Goal: Task Accomplishment & Management: Complete application form

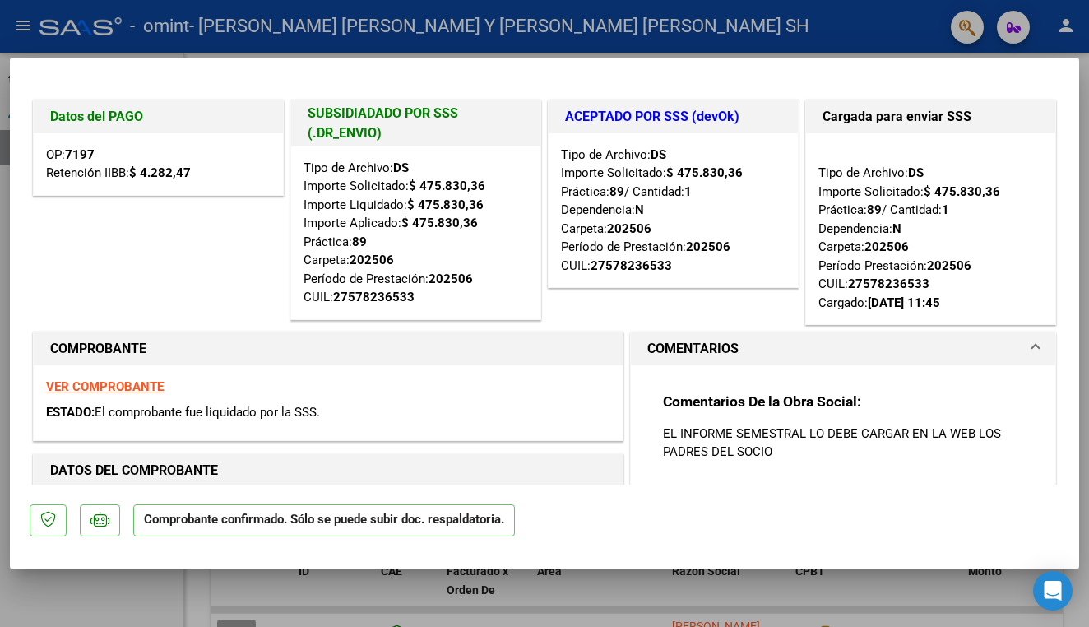
click at [1067, 30] on div at bounding box center [544, 313] width 1089 height 627
type input "$ 0,00"
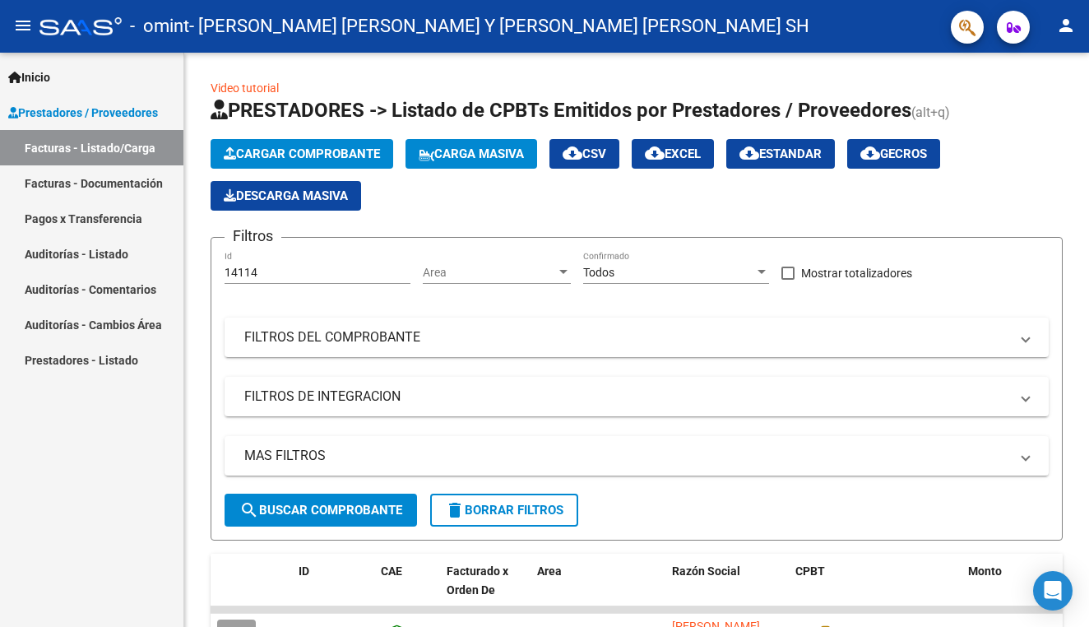
click at [1067, 30] on mat-icon "person" at bounding box center [1066, 26] width 20 height 20
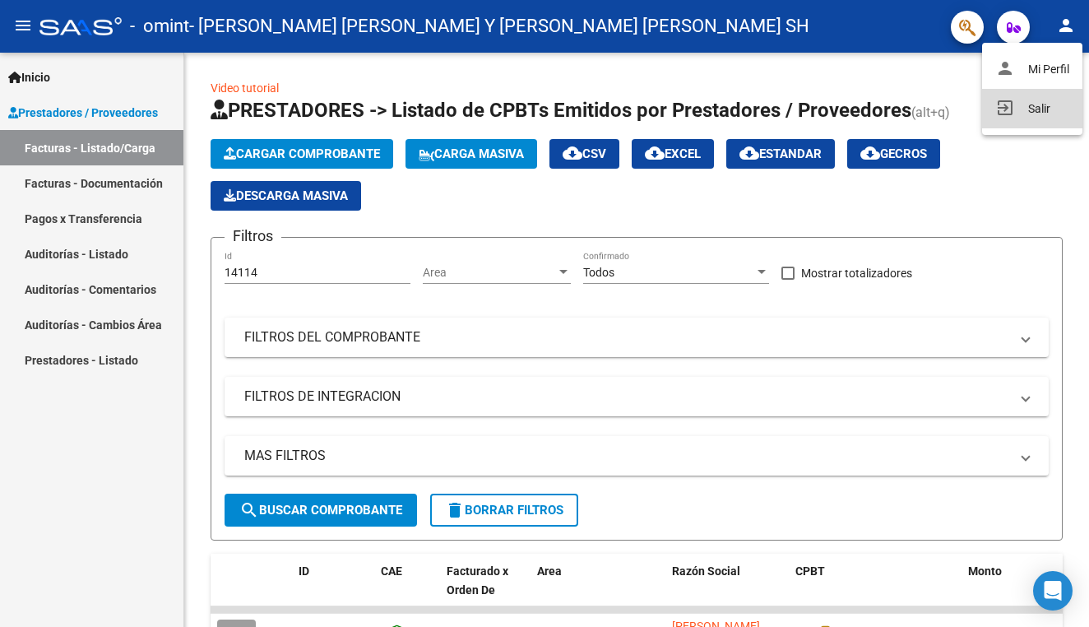
click at [1036, 104] on button "exit_to_app Salir" at bounding box center [1032, 108] width 100 height 39
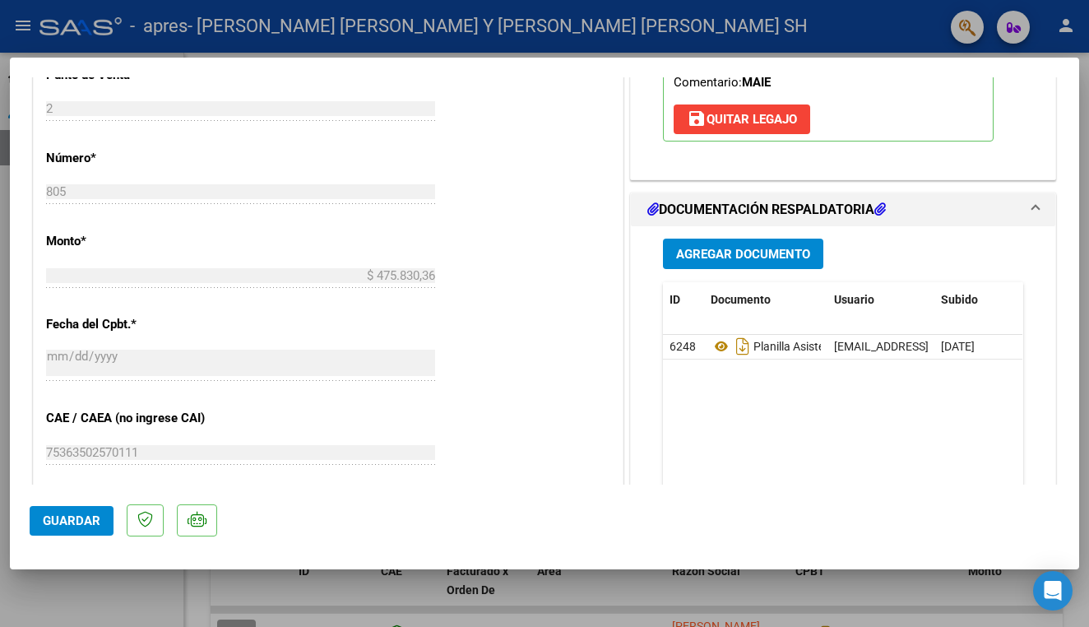
scroll to position [731, 0]
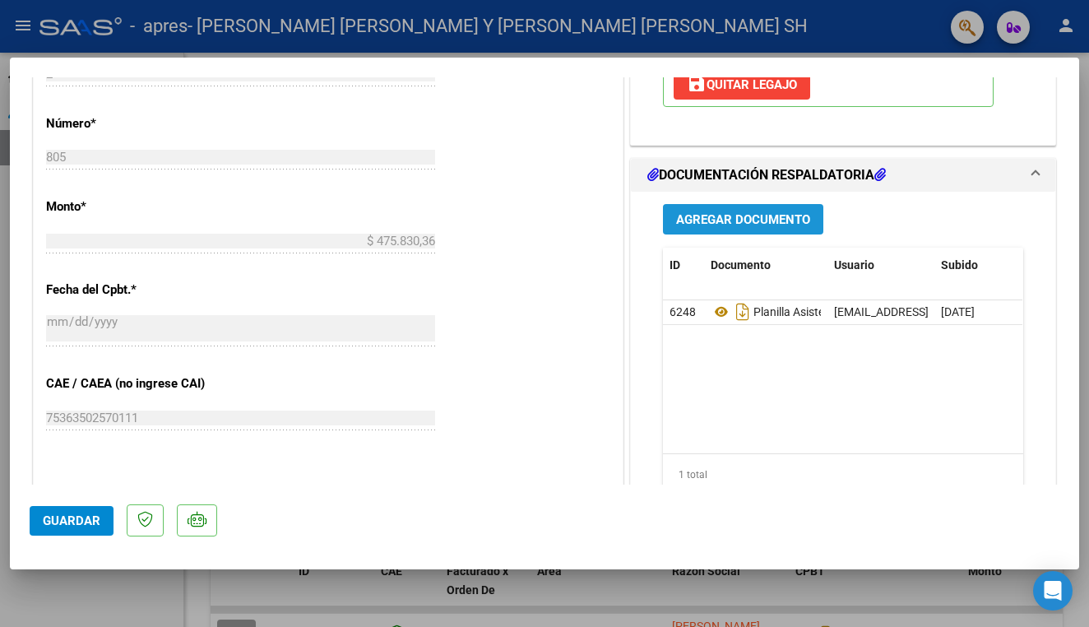
click at [741, 218] on span "Agregar Documento" at bounding box center [743, 219] width 134 height 15
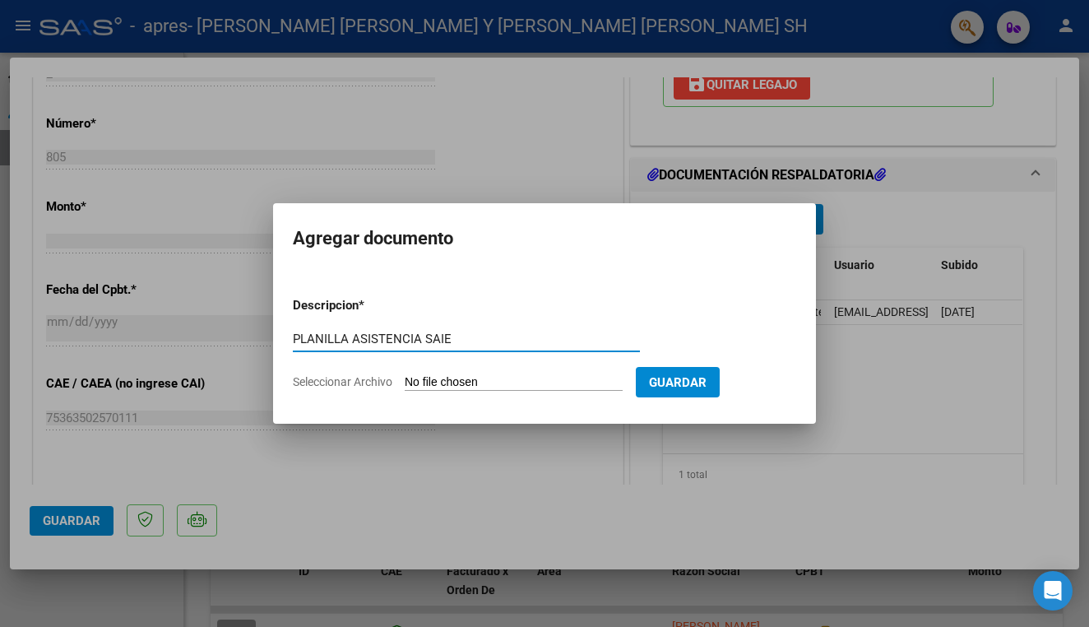
type input "PLANILLA ASISTENCIA SAIE"
click at [357, 383] on span "Seleccionar Archivo" at bounding box center [343, 381] width 100 height 13
click at [405, 383] on input "Seleccionar Archivo" at bounding box center [514, 383] width 218 height 16
type input "C:\fakepath\ASIS AGOSTO PLANTE.pdf"
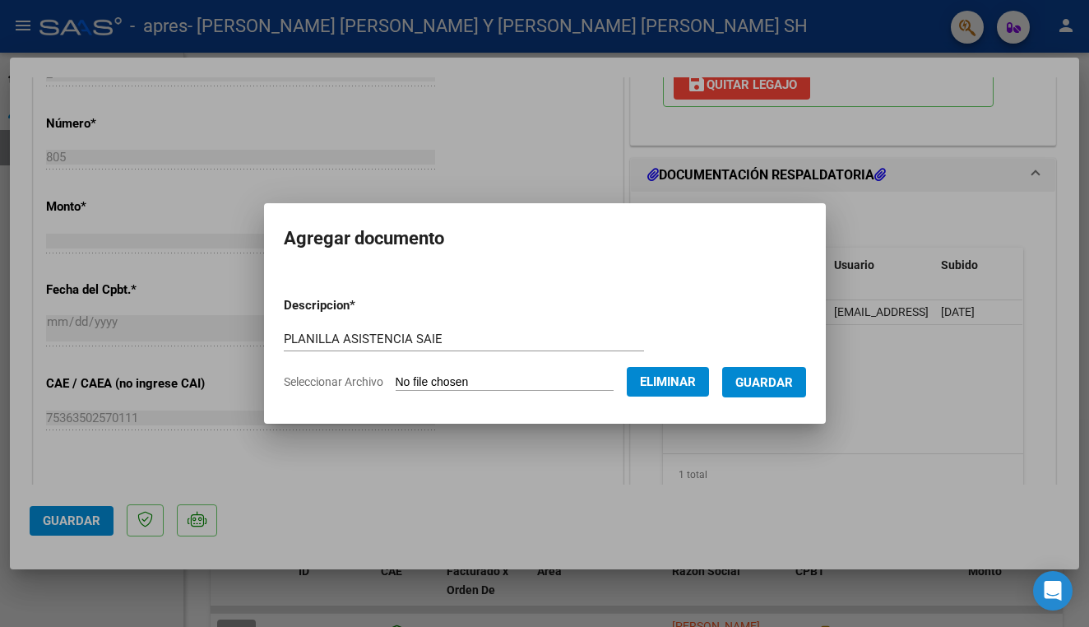
click at [793, 381] on span "Guardar" at bounding box center [764, 382] width 58 height 15
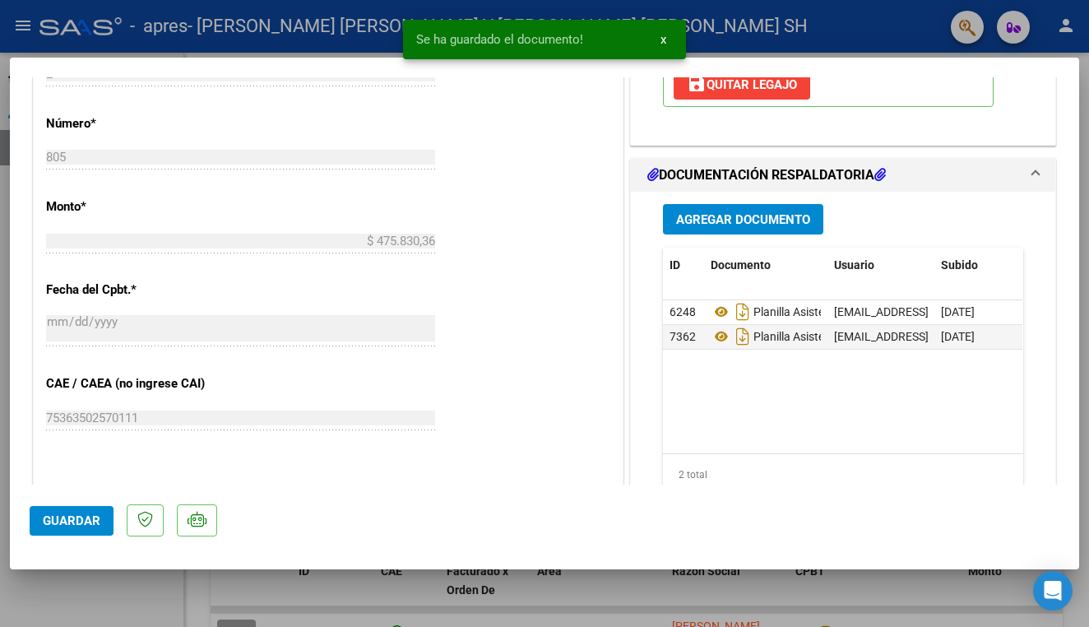
click at [77, 526] on span "Guardar" at bounding box center [72, 520] width 58 height 15
click at [777, 39] on div at bounding box center [544, 313] width 1089 height 627
type input "$ 0,00"
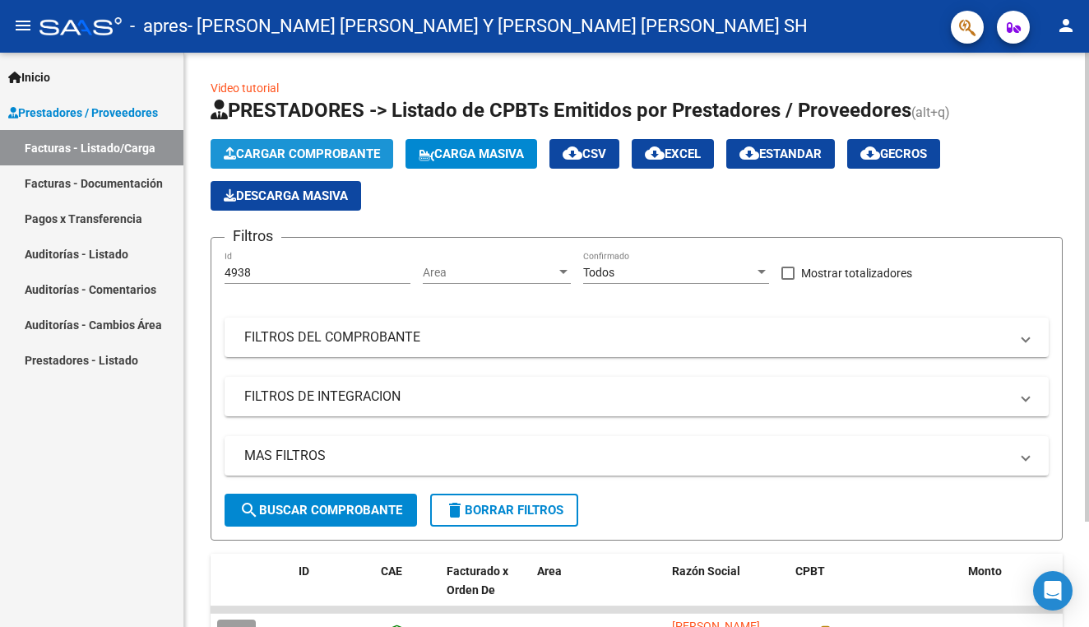
click at [310, 151] on span "Cargar Comprobante" at bounding box center [302, 153] width 156 height 15
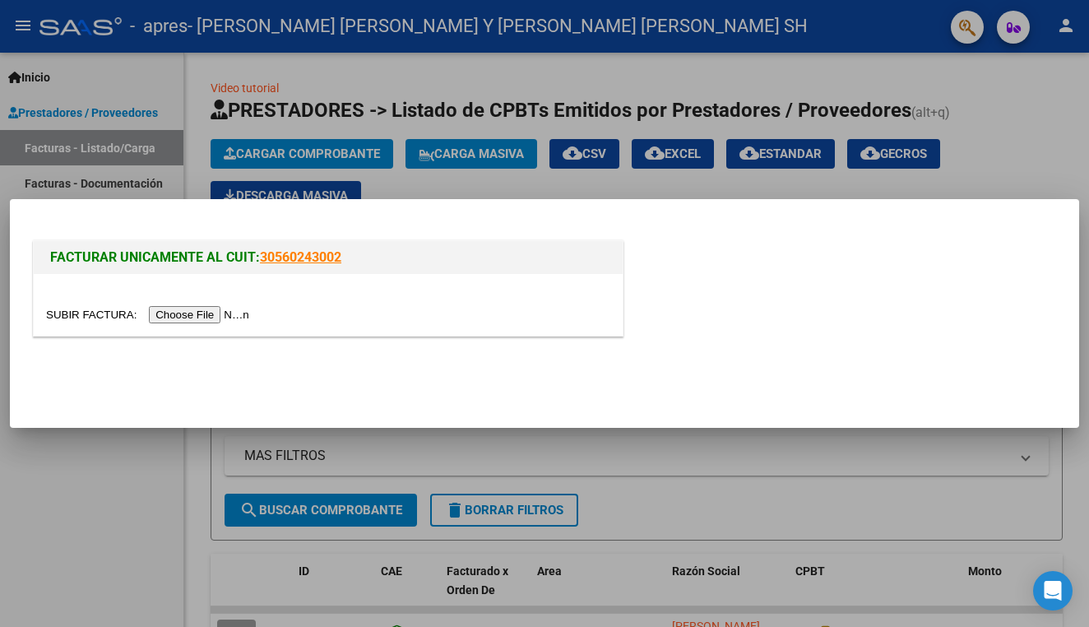
click at [179, 313] on input "file" at bounding box center [150, 314] width 208 height 17
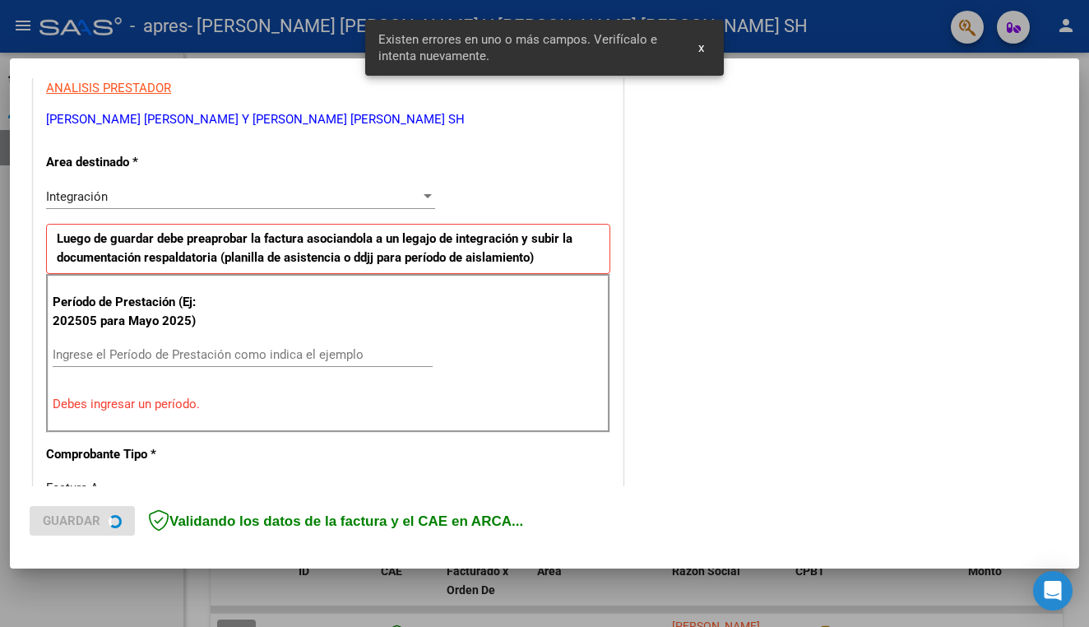
scroll to position [366, 0]
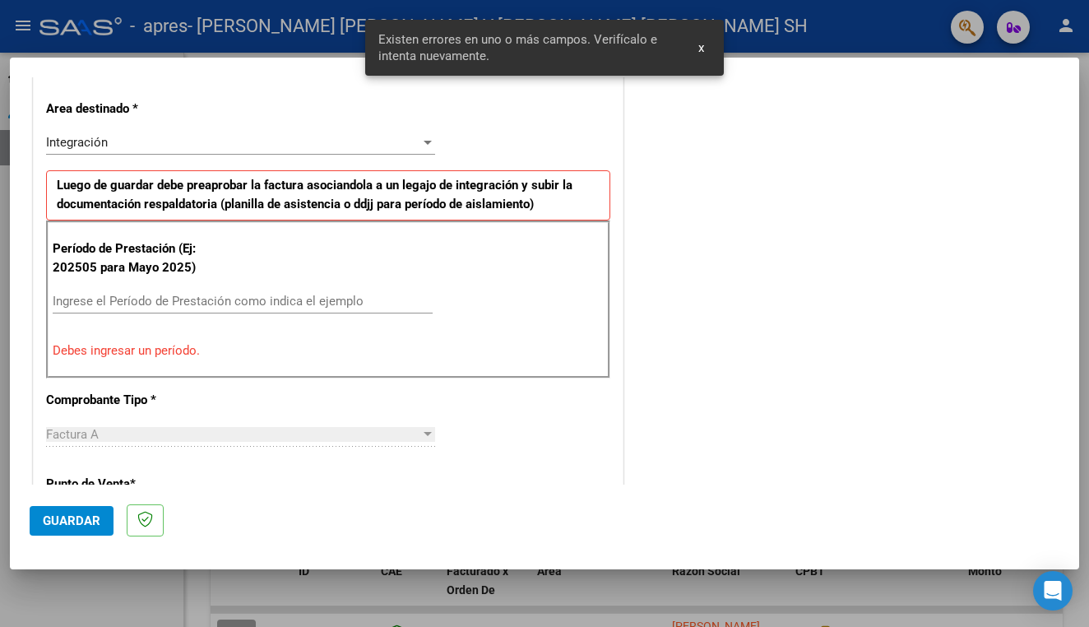
click at [138, 296] on input "Ingrese el Período de Prestación como indica el ejemplo" at bounding box center [243, 301] width 380 height 15
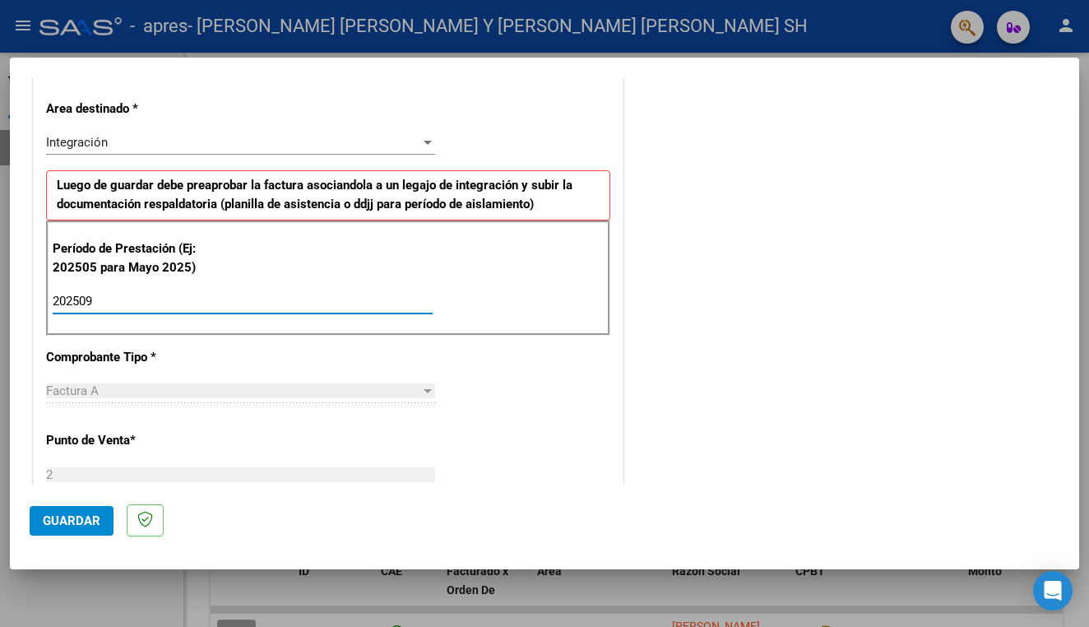
type input "202509"
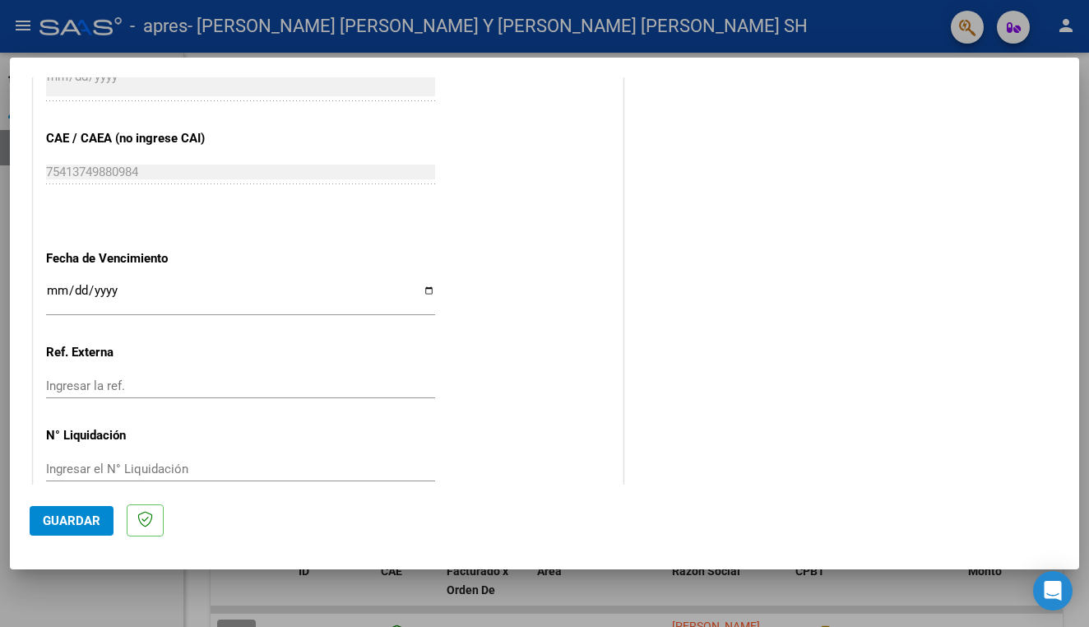
scroll to position [1011, 0]
click at [70, 525] on span "Guardar" at bounding box center [72, 520] width 58 height 15
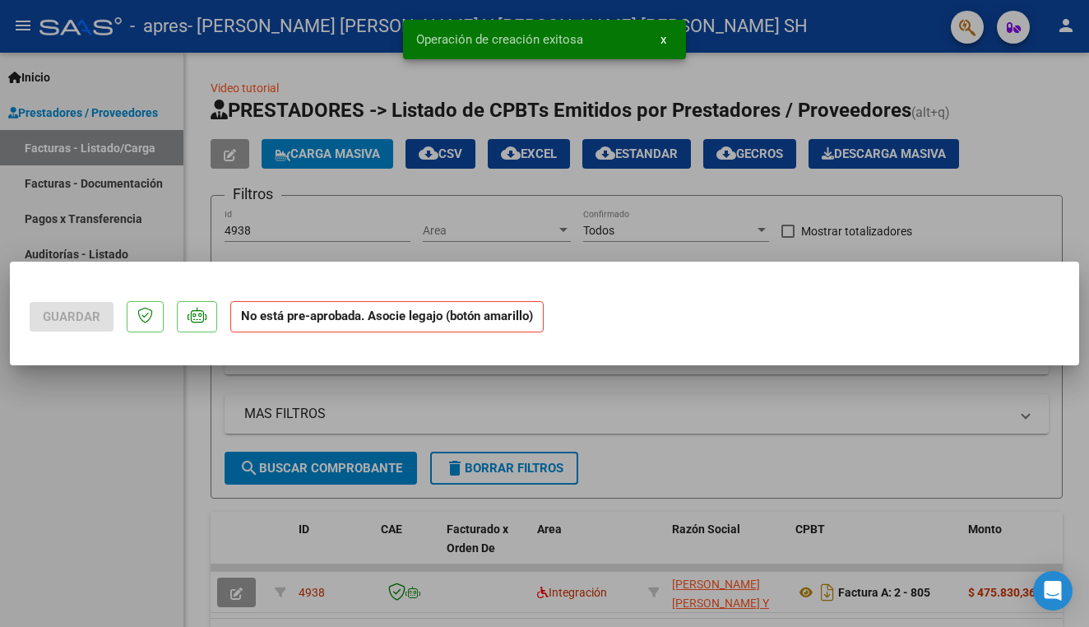
scroll to position [0, 0]
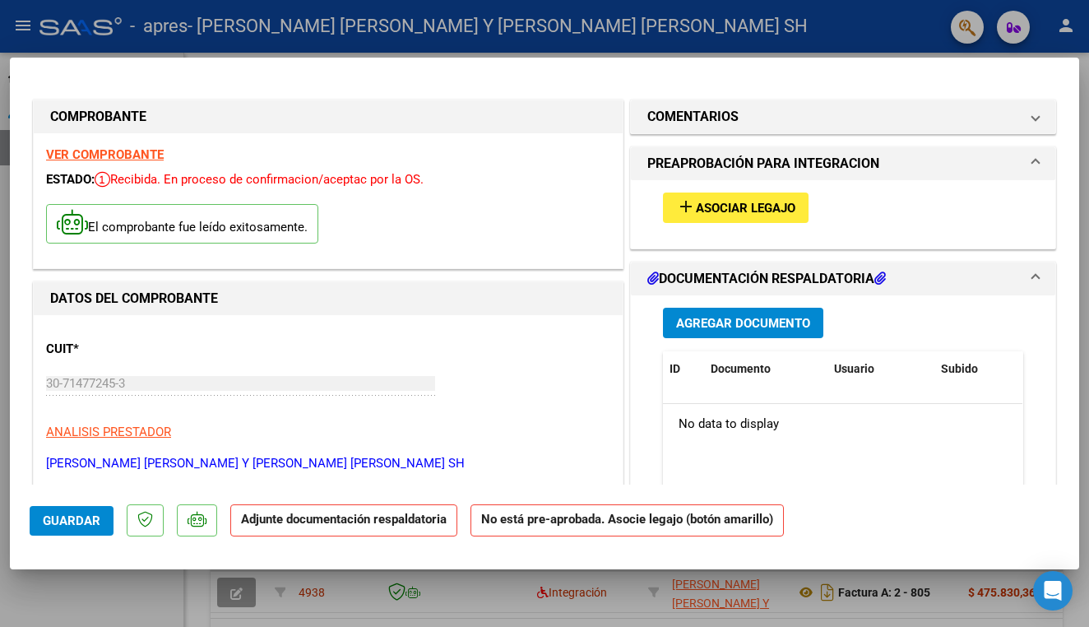
click at [744, 215] on span "Asociar Legajo" at bounding box center [746, 208] width 100 height 15
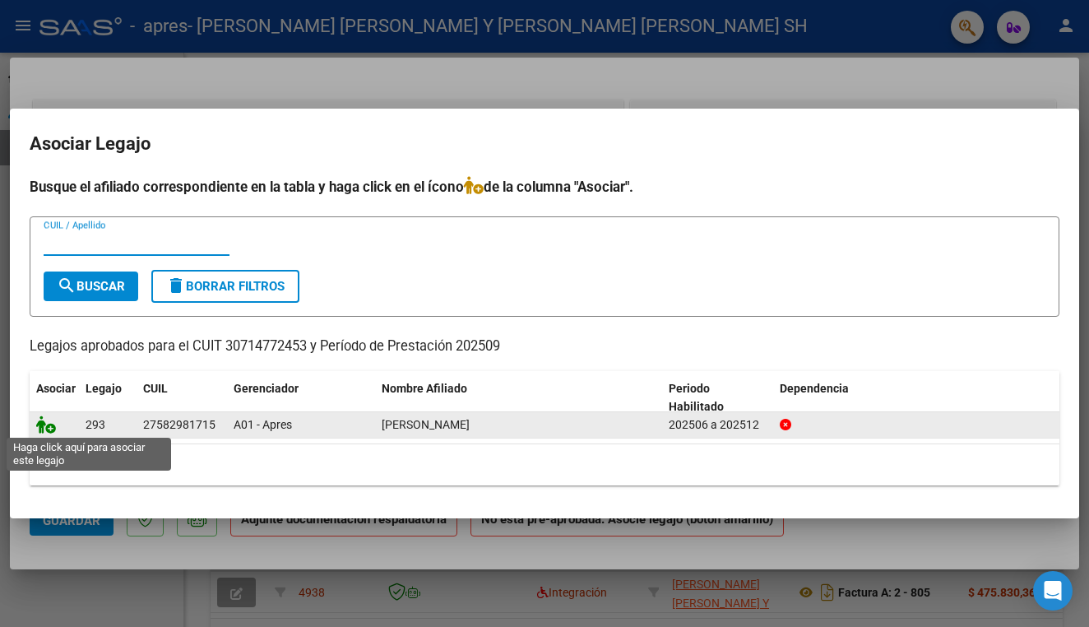
click at [47, 429] on icon at bounding box center [46, 424] width 20 height 18
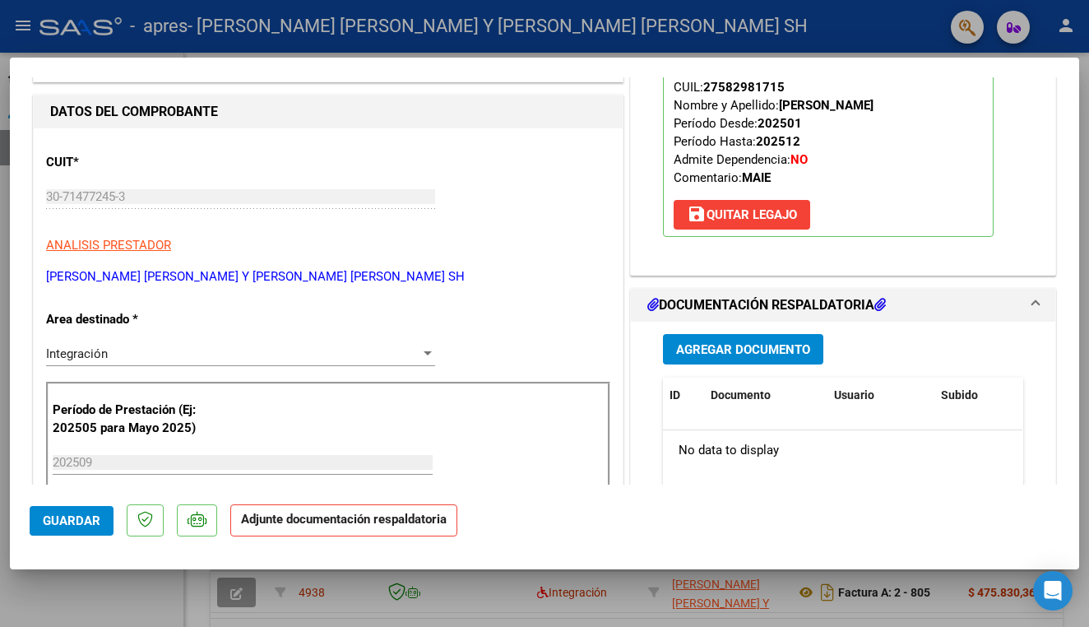
scroll to position [192, 0]
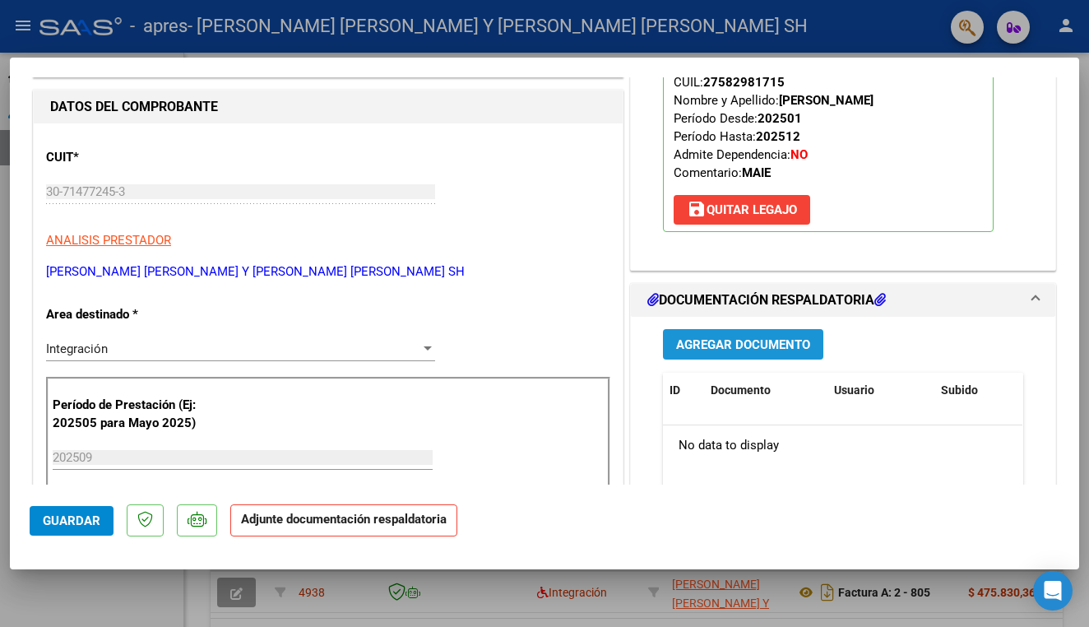
click at [730, 342] on span "Agregar Documento" at bounding box center [743, 344] width 134 height 15
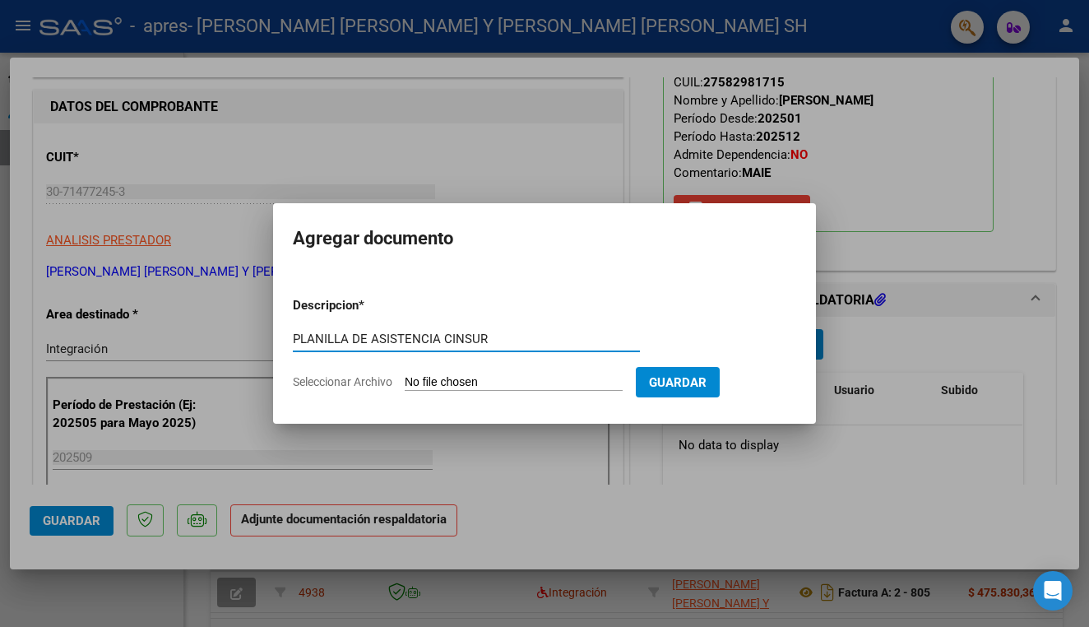
type input "PLANILLA DE ASISTENCIA CINSUR"
click at [466, 382] on input "Seleccionar Archivo" at bounding box center [514, 383] width 218 height 16
type input "C:\fakepath\ASIS AGOSTO PLANTE.pdf"
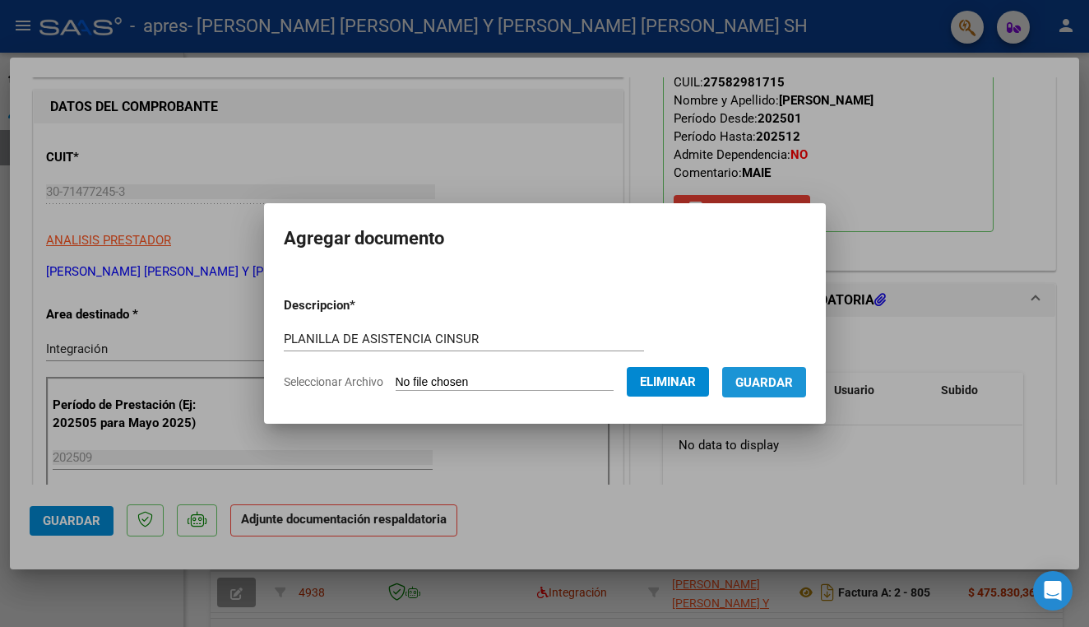
click at [783, 383] on span "Guardar" at bounding box center [764, 382] width 58 height 15
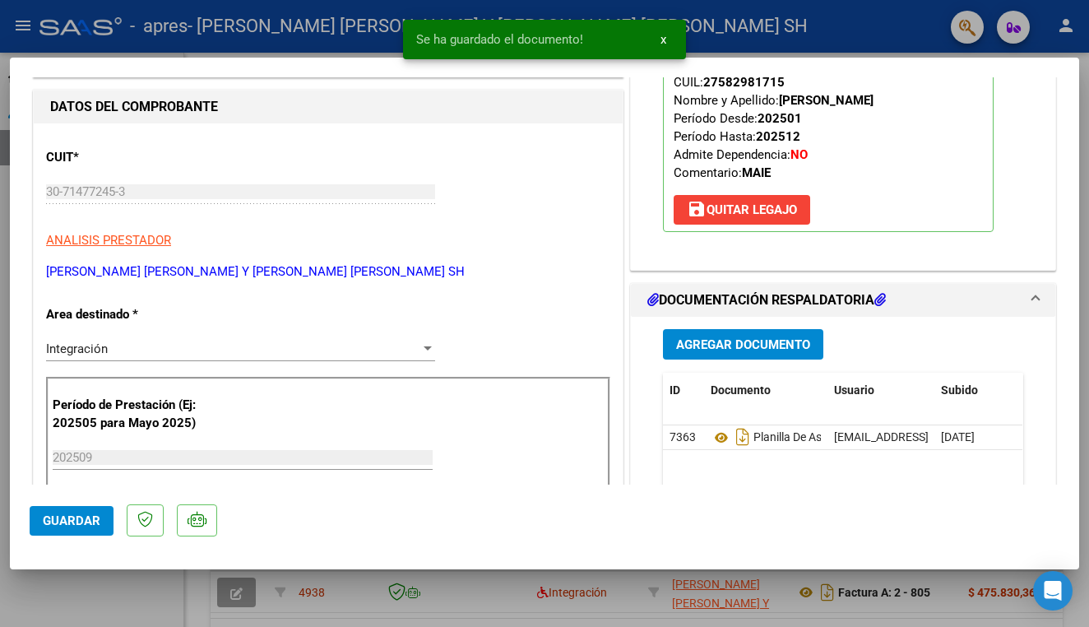
click at [1068, 24] on div at bounding box center [544, 313] width 1089 height 627
type input "$ 0,00"
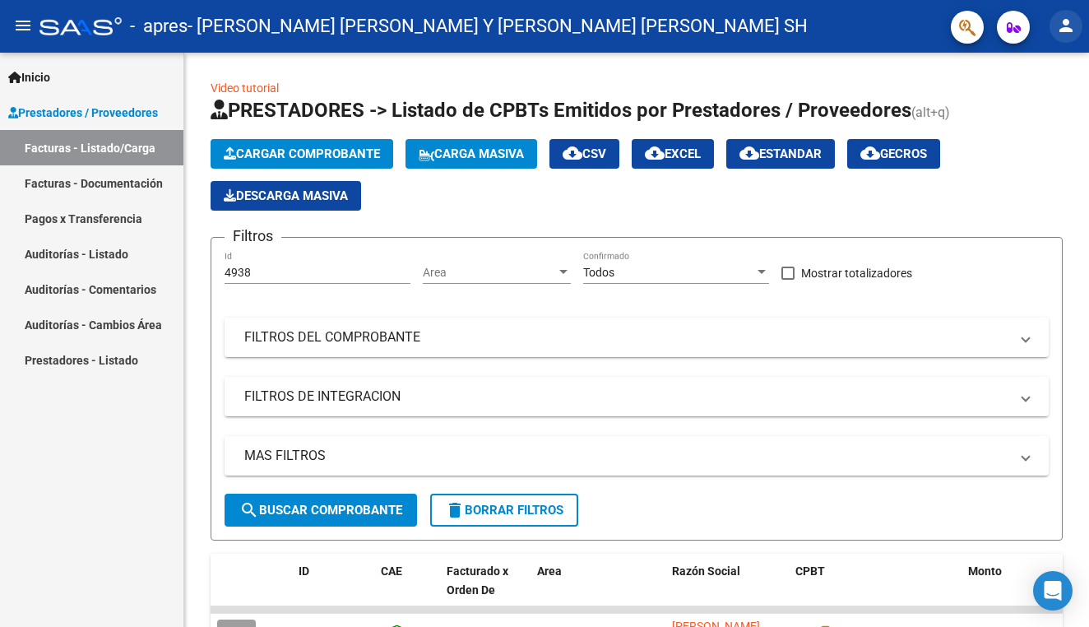
click at [1068, 24] on mat-icon "person" at bounding box center [1066, 26] width 20 height 20
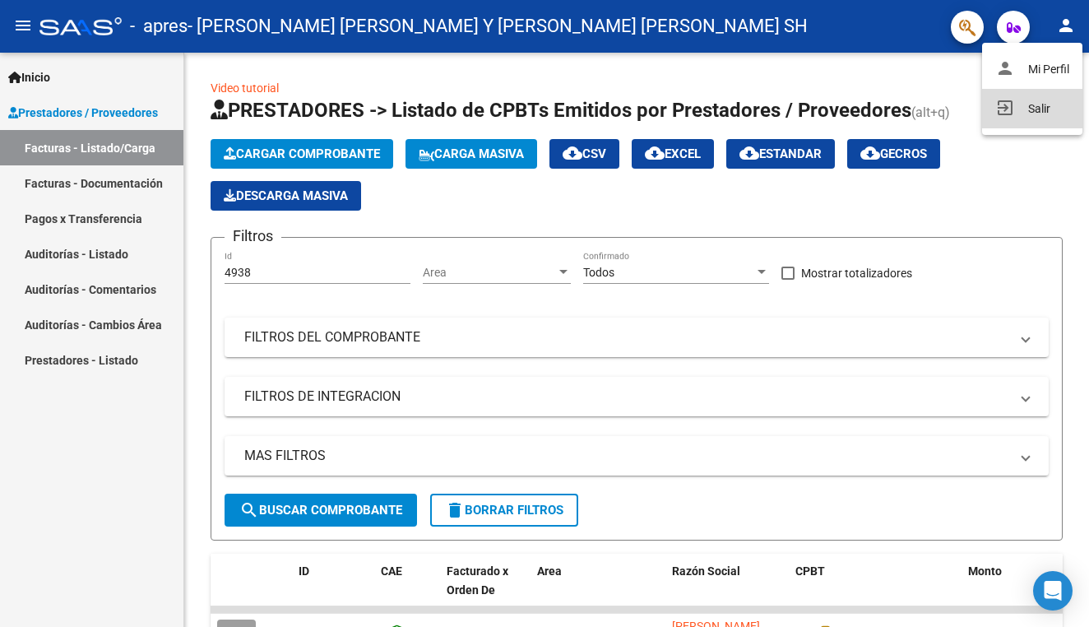
click at [1038, 113] on button "exit_to_app Salir" at bounding box center [1032, 108] width 100 height 39
